Goal: Transaction & Acquisition: Obtain resource

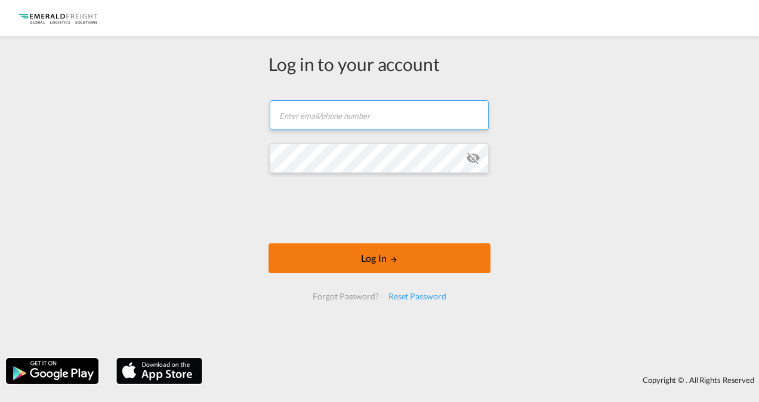
type input "[EMAIL_ADDRESS][DOMAIN_NAME]"
click at [387, 260] on button "Log In" at bounding box center [379, 258] width 222 height 30
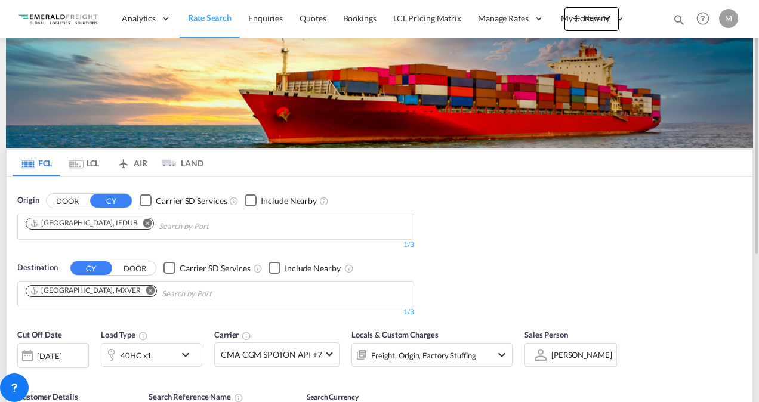
click at [79, 350] on div "[DATE]" at bounding box center [53, 355] width 72 height 25
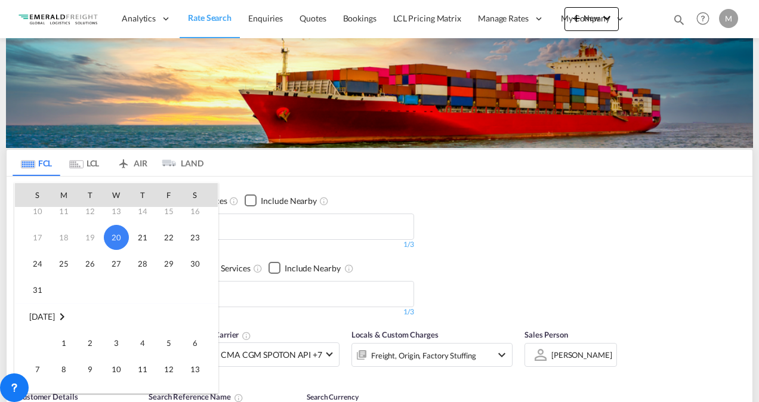
scroll to position [119, 0]
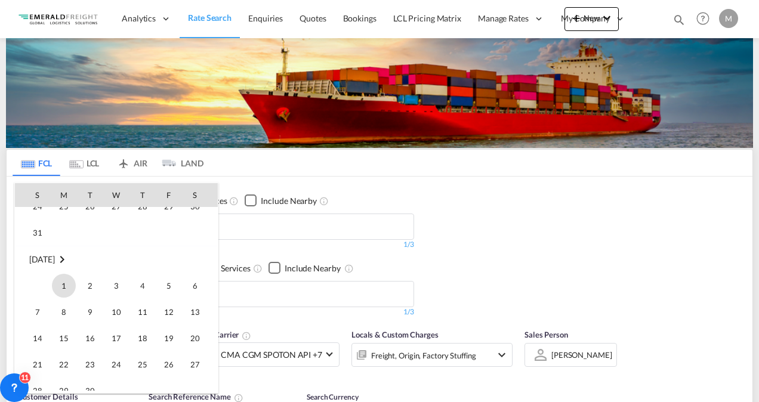
click at [62, 289] on span "1" at bounding box center [64, 286] width 24 height 24
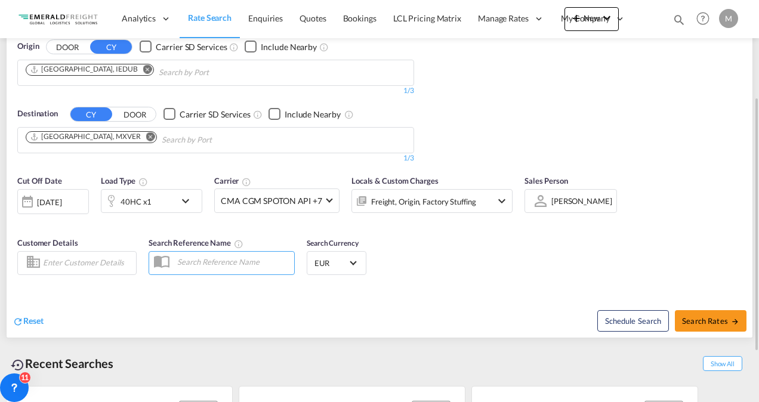
scroll to position [94, 0]
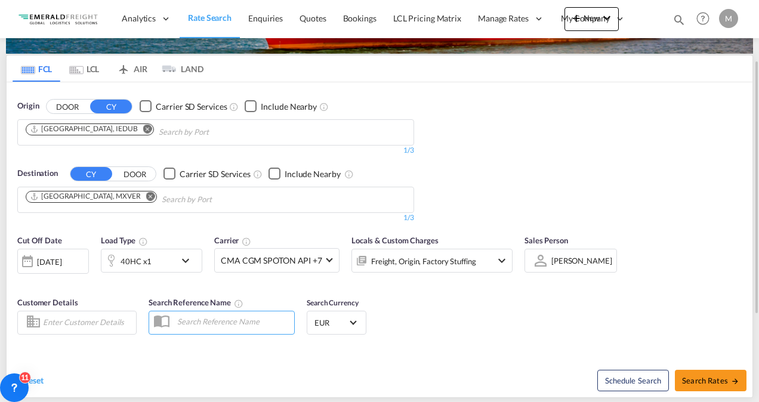
click at [143, 126] on md-icon "Remove" at bounding box center [147, 128] width 9 height 9
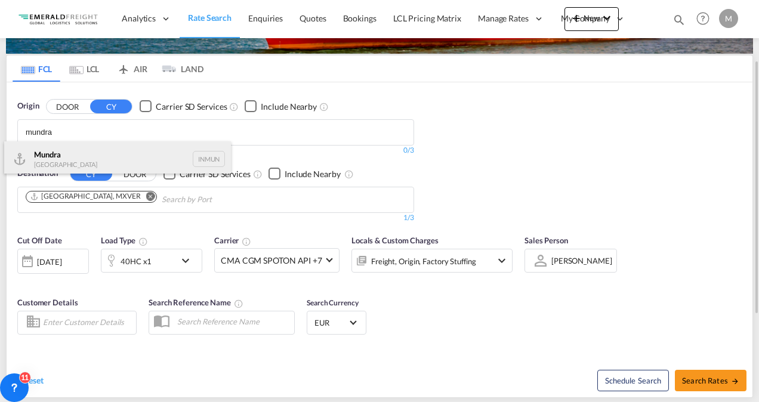
type input "mundra"
click at [86, 160] on div "Mundra India INMUN" at bounding box center [117, 159] width 227 height 36
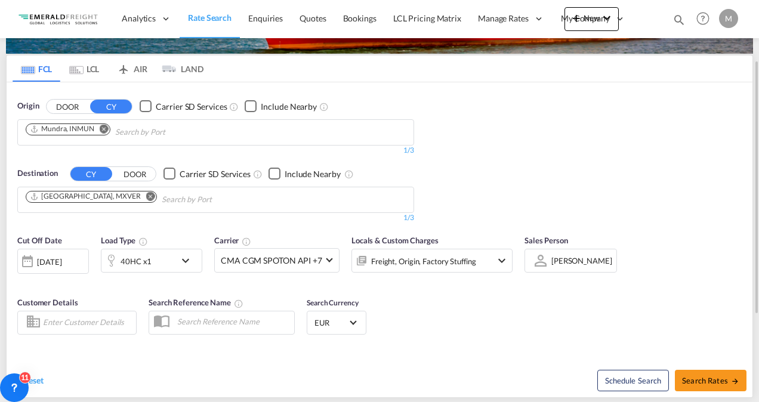
click at [146, 192] on md-icon "Remove" at bounding box center [150, 195] width 9 height 9
click at [113, 196] on body "Analytics Reports Dashboard Rate Search Enquiries Quotes Bookings" at bounding box center [379, 201] width 759 height 402
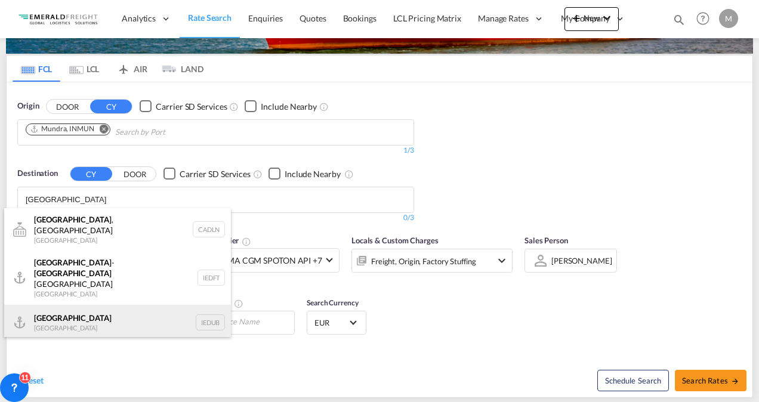
type input "[GEOGRAPHIC_DATA]"
click at [50, 305] on div "[GEOGRAPHIC_DATA] [GEOGRAPHIC_DATA] IEDUB" at bounding box center [117, 323] width 227 height 36
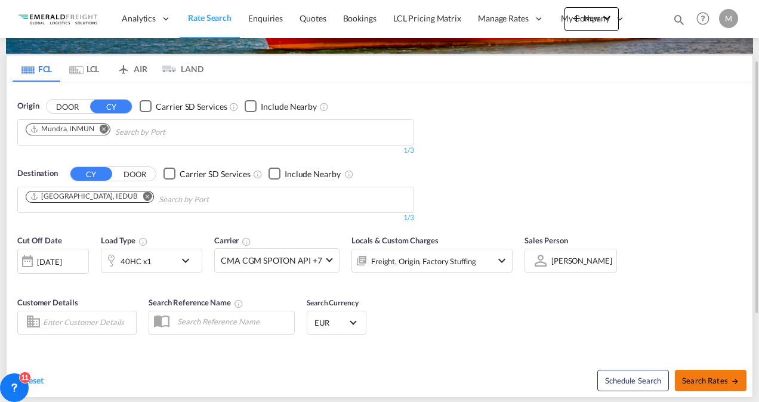
click at [719, 377] on span "Search Rates" at bounding box center [710, 381] width 57 height 10
type input "INMUN to IEDUB / [DATE]"
